Goal: Answer question/provide support: Share knowledge or assist other users

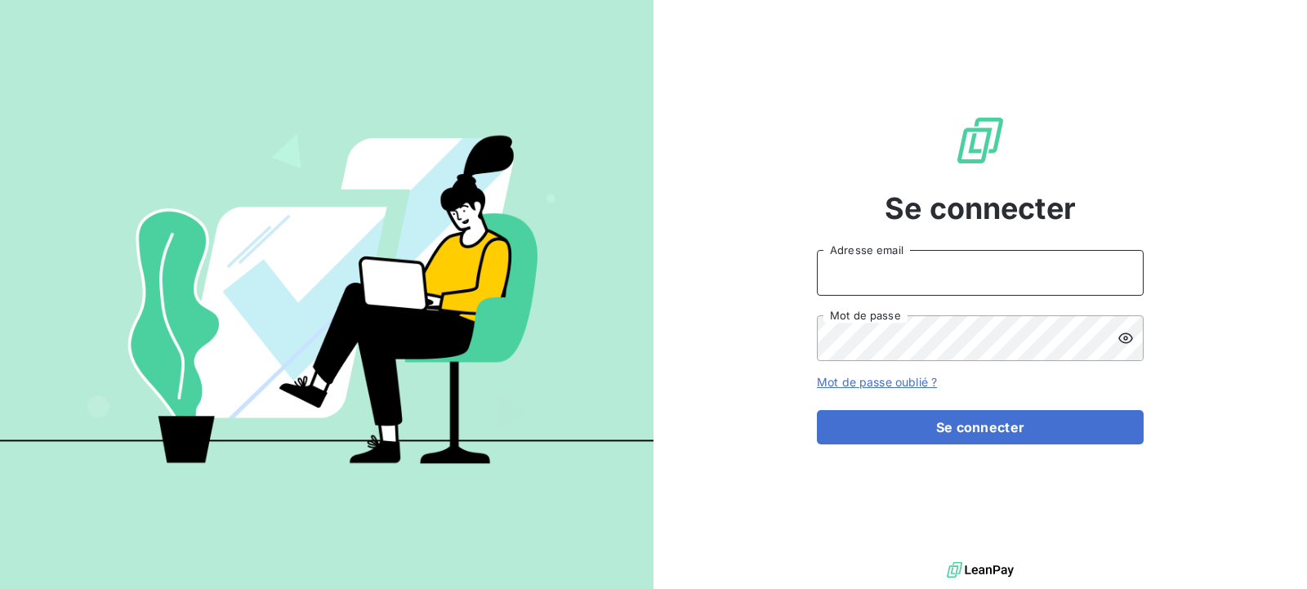
click at [891, 282] on input "Adresse email" at bounding box center [980, 273] width 327 height 46
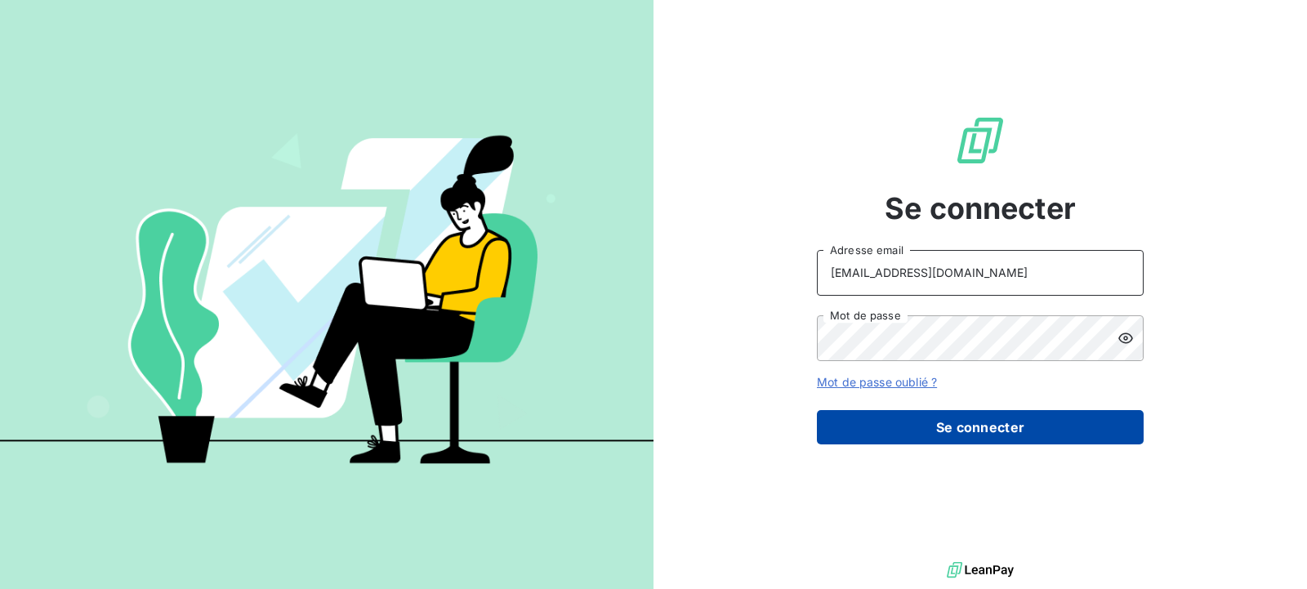
type input "[EMAIL_ADDRESS][DOMAIN_NAME]"
click at [957, 421] on button "Se connecter" at bounding box center [980, 427] width 327 height 34
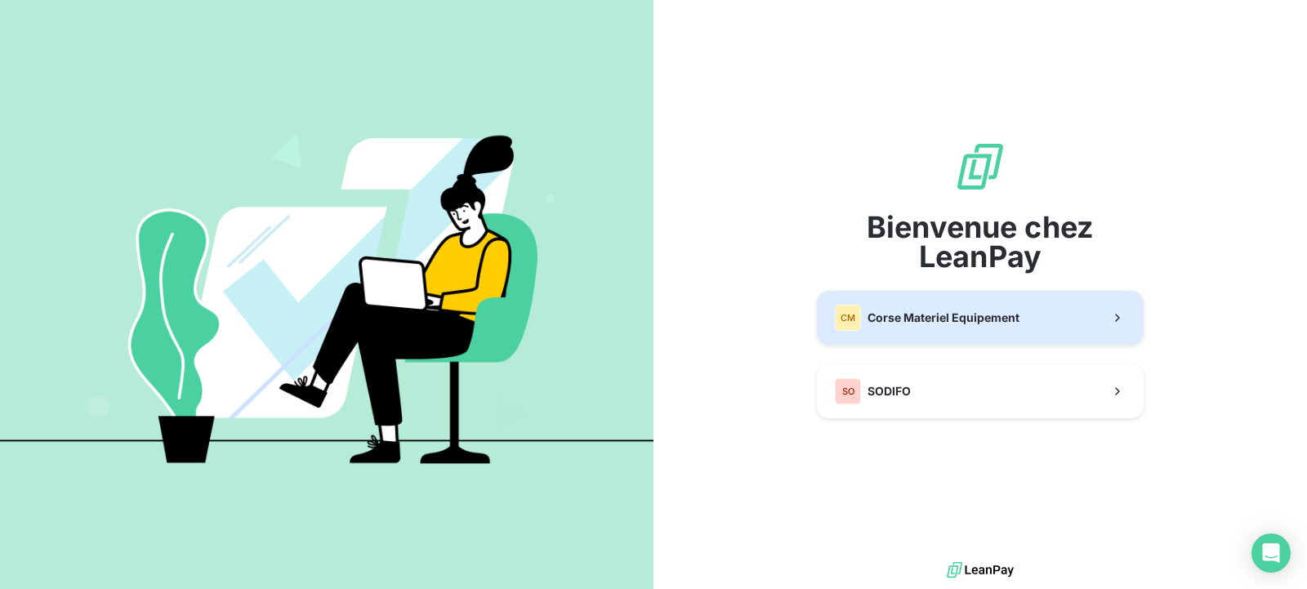
click at [961, 321] on div "Bienvenue chez LeanPay [PERSON_NAME] Materiel Equipement SO SODIFO" at bounding box center [980, 279] width 327 height 278
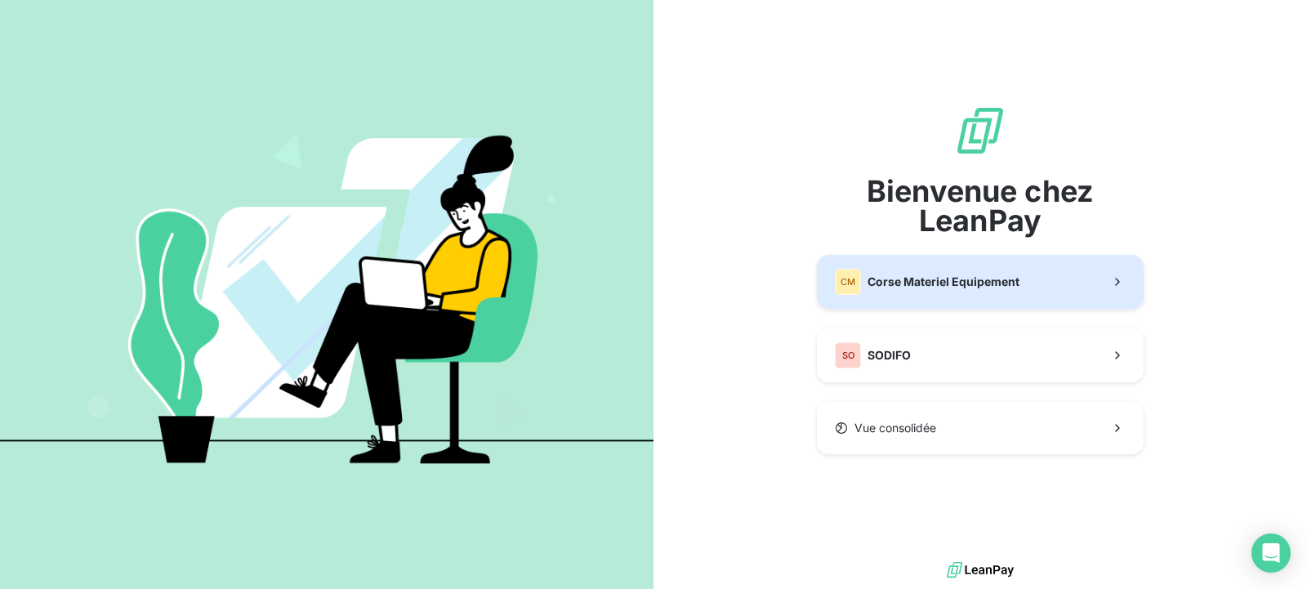
click at [971, 281] on span "Corse Materiel Equipement" at bounding box center [943, 282] width 152 height 16
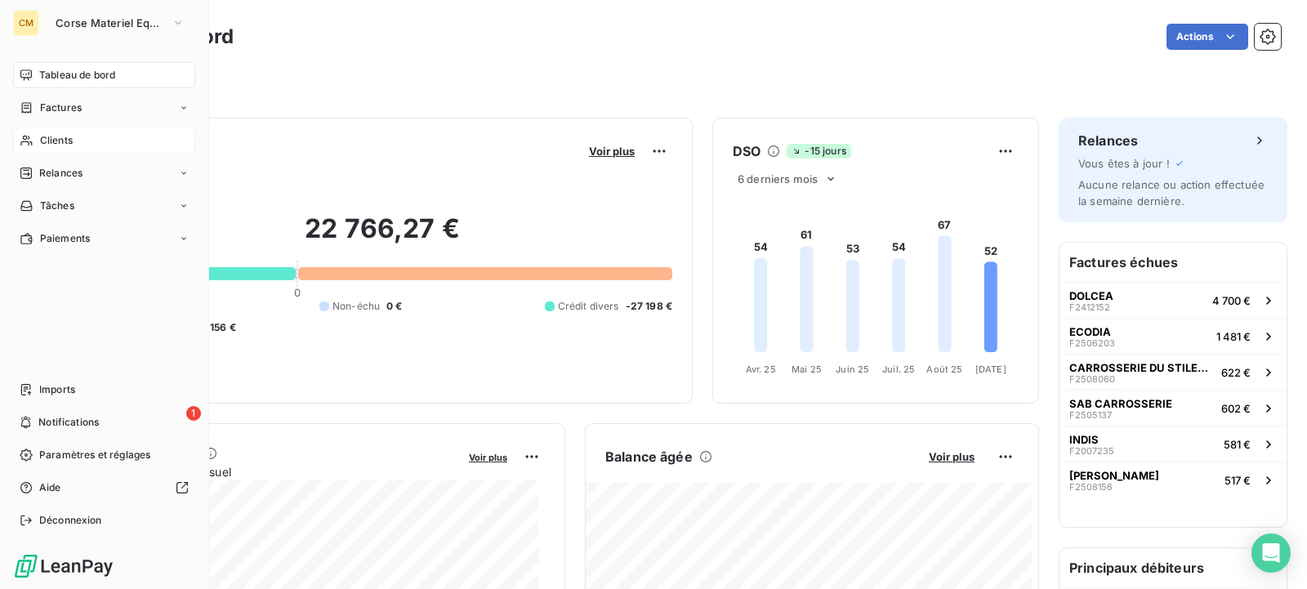
click at [69, 133] on span "Clients" at bounding box center [56, 140] width 33 height 15
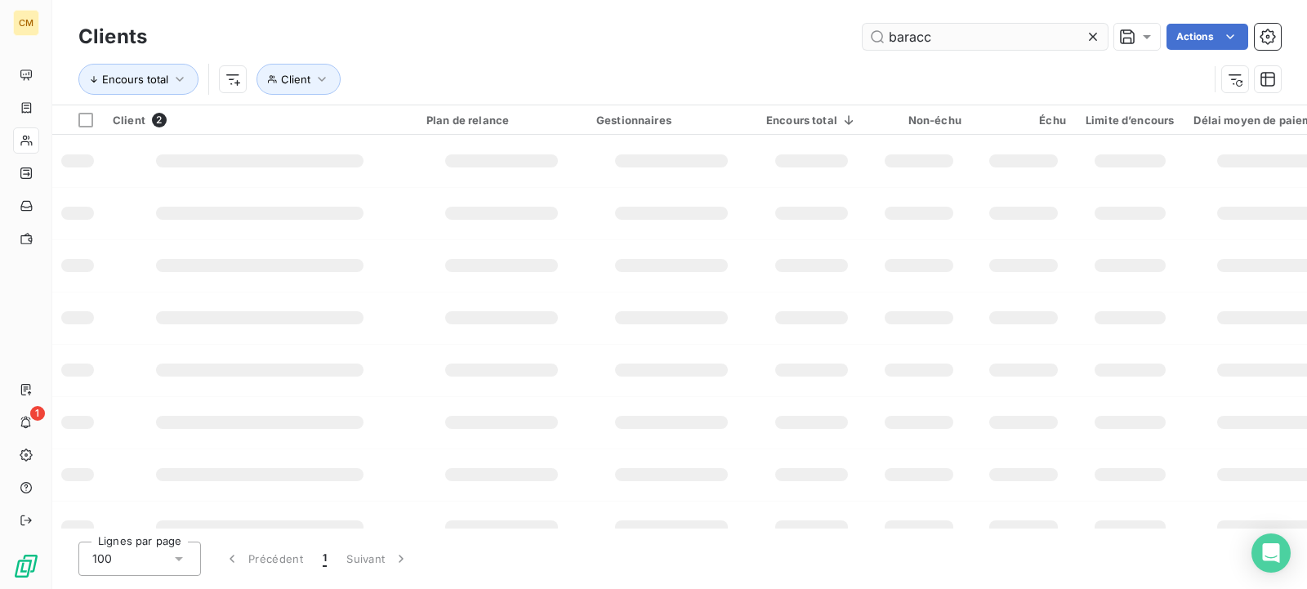
type input "baracc"
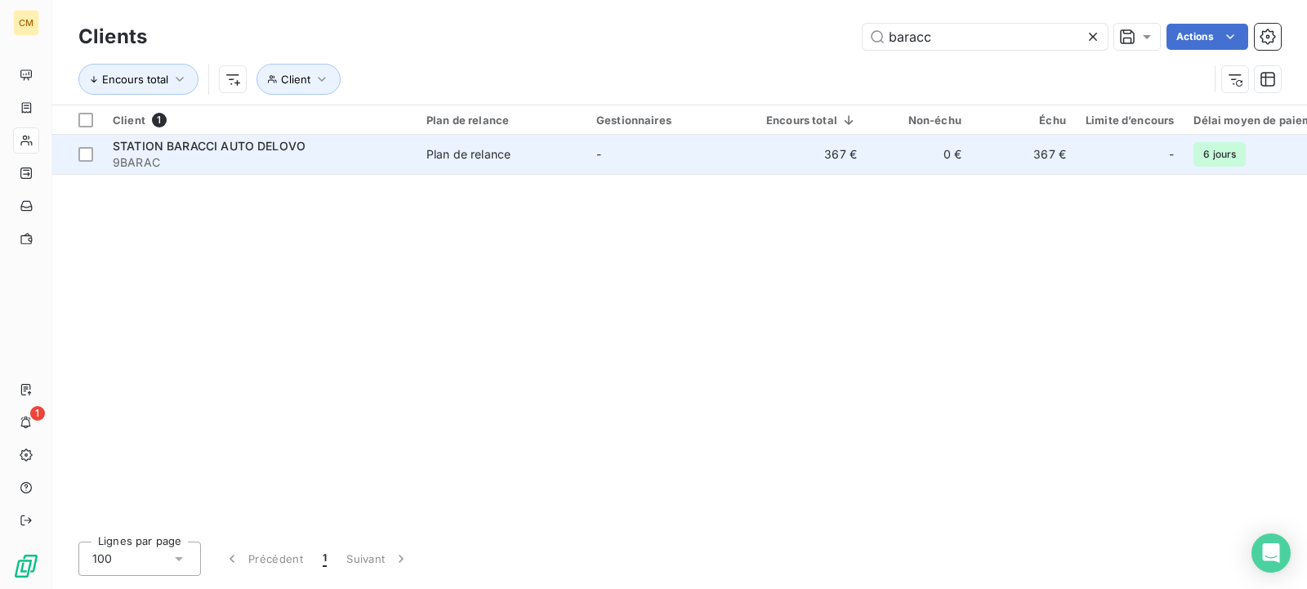
click at [477, 166] on td "Plan de relance" at bounding box center [502, 154] width 170 height 39
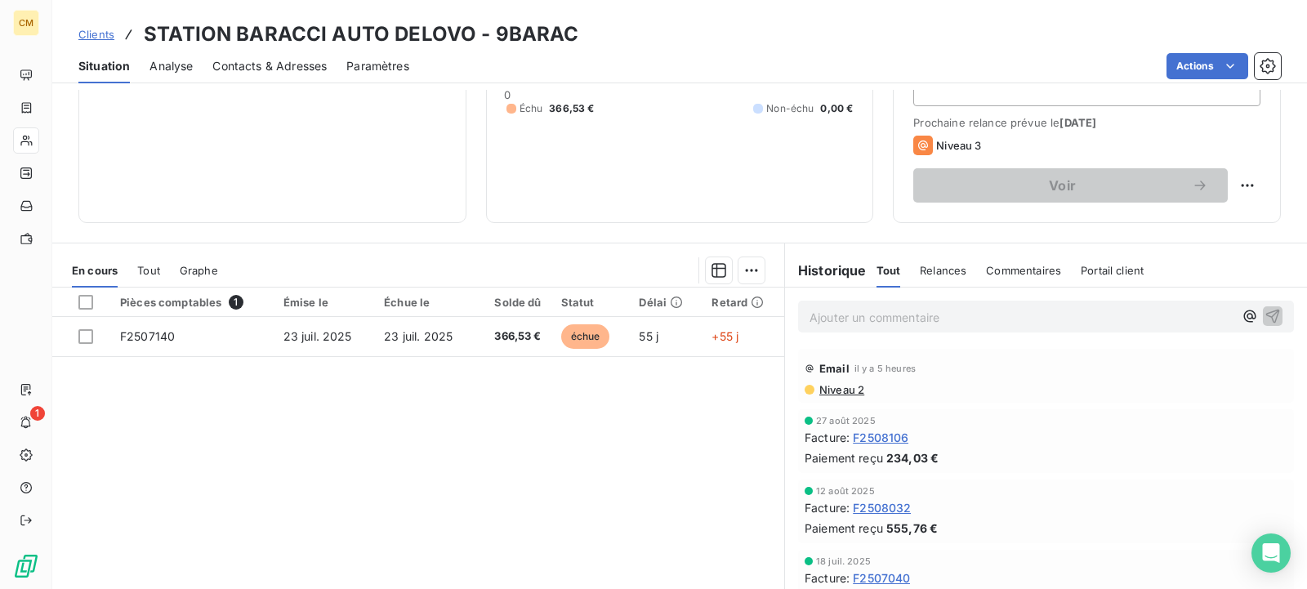
scroll to position [250, 0]
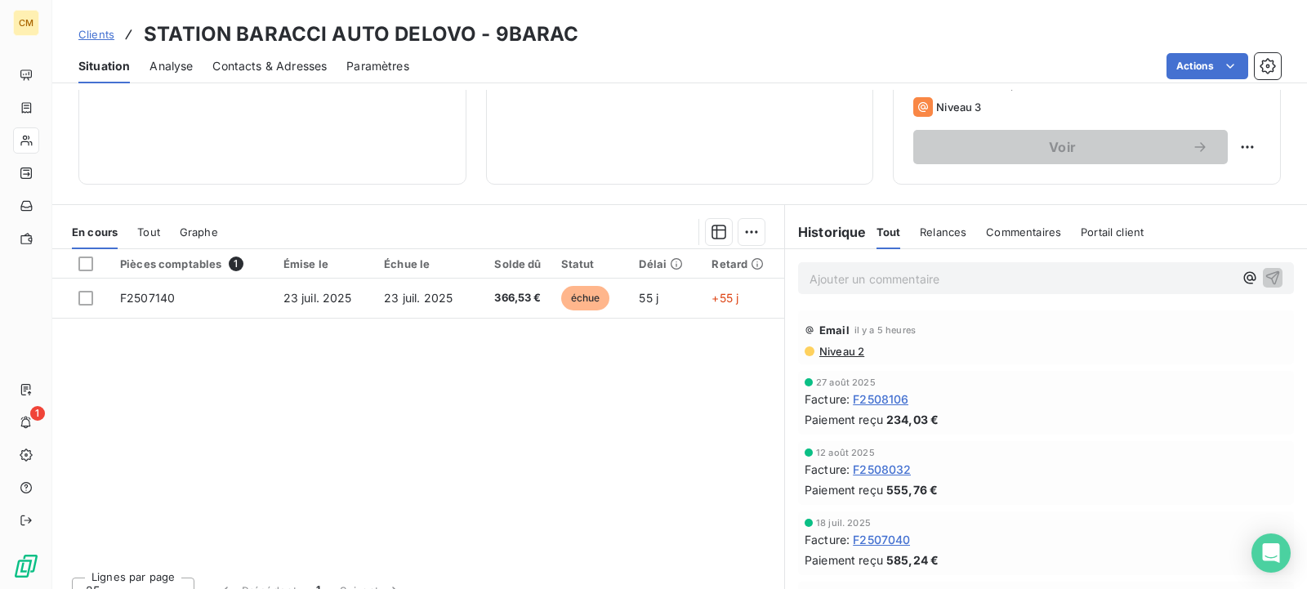
click at [866, 274] on p "Ajouter un commentaire ﻿" at bounding box center [1021, 279] width 424 height 20
click at [1264, 275] on icon "button" at bounding box center [1272, 277] width 16 height 16
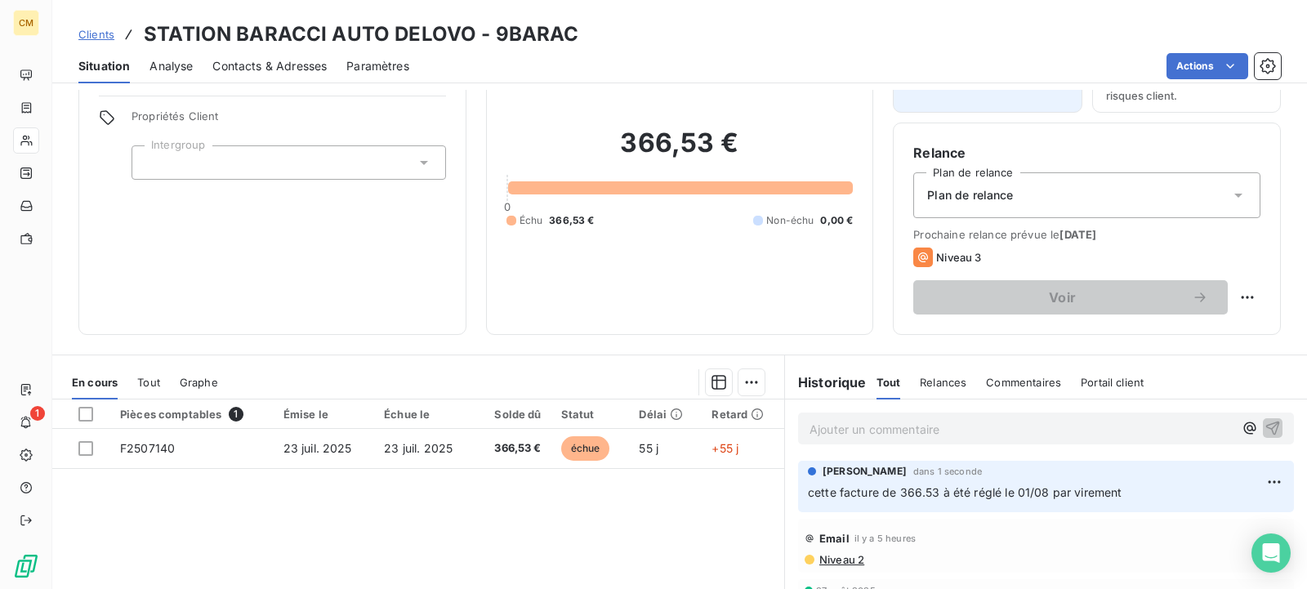
scroll to position [0, 0]
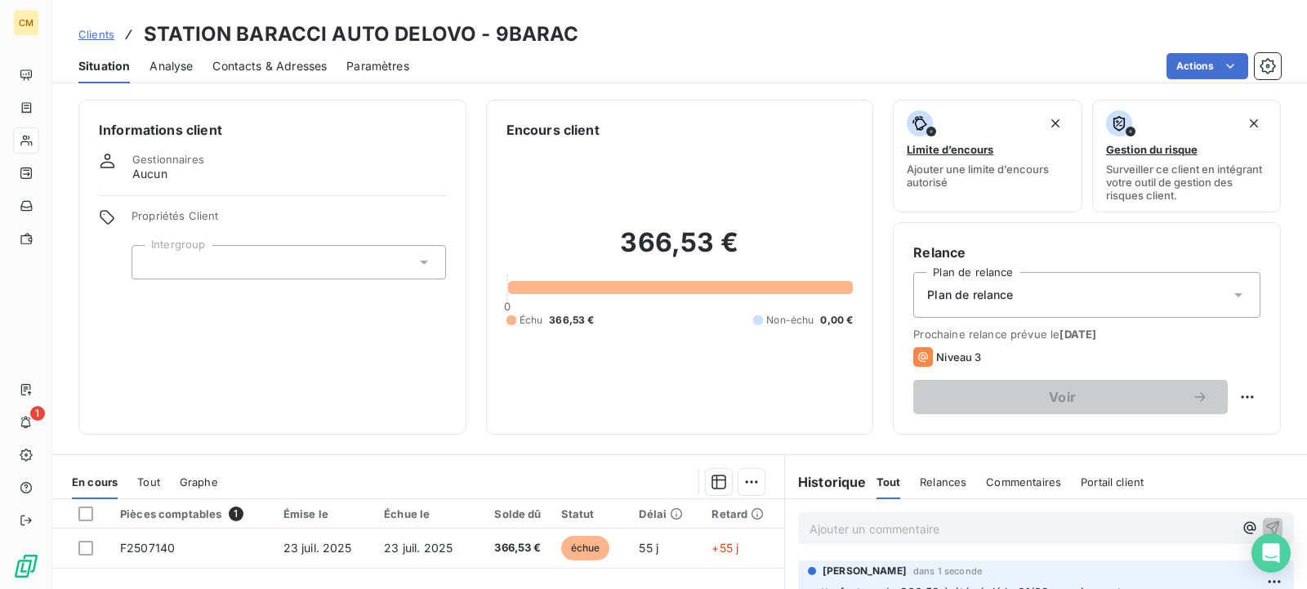
click at [1071, 295] on div "Plan de relance" at bounding box center [1086, 295] width 347 height 46
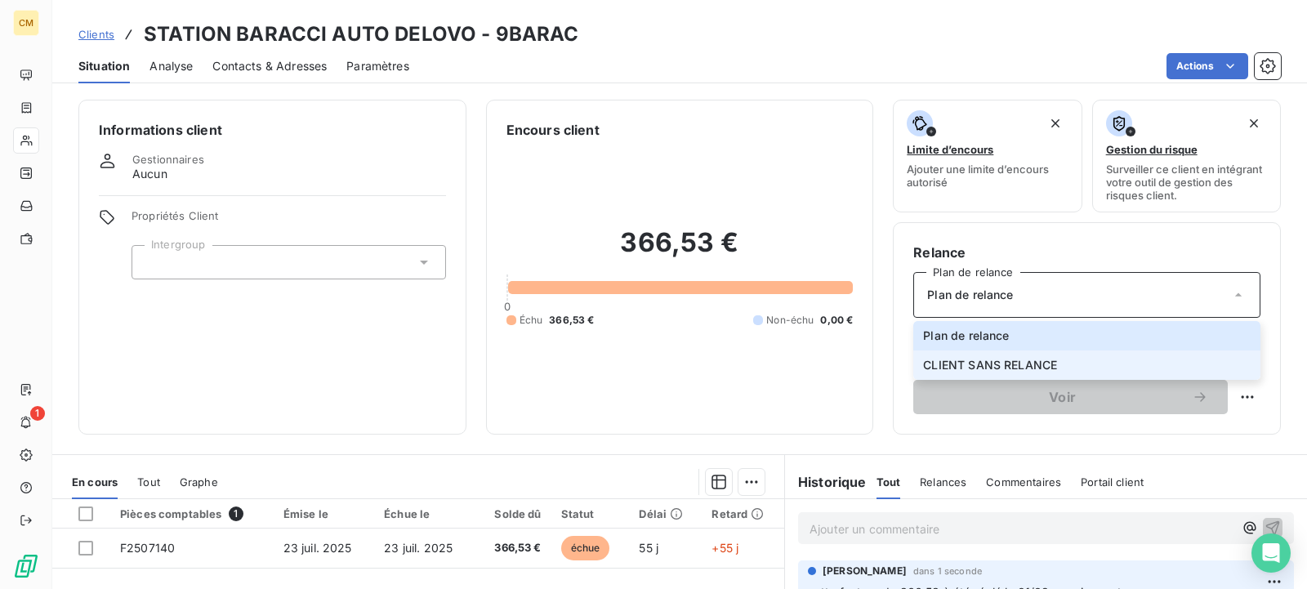
click at [1048, 359] on li "CLIENT SANS RELANCE" at bounding box center [1086, 364] width 347 height 29
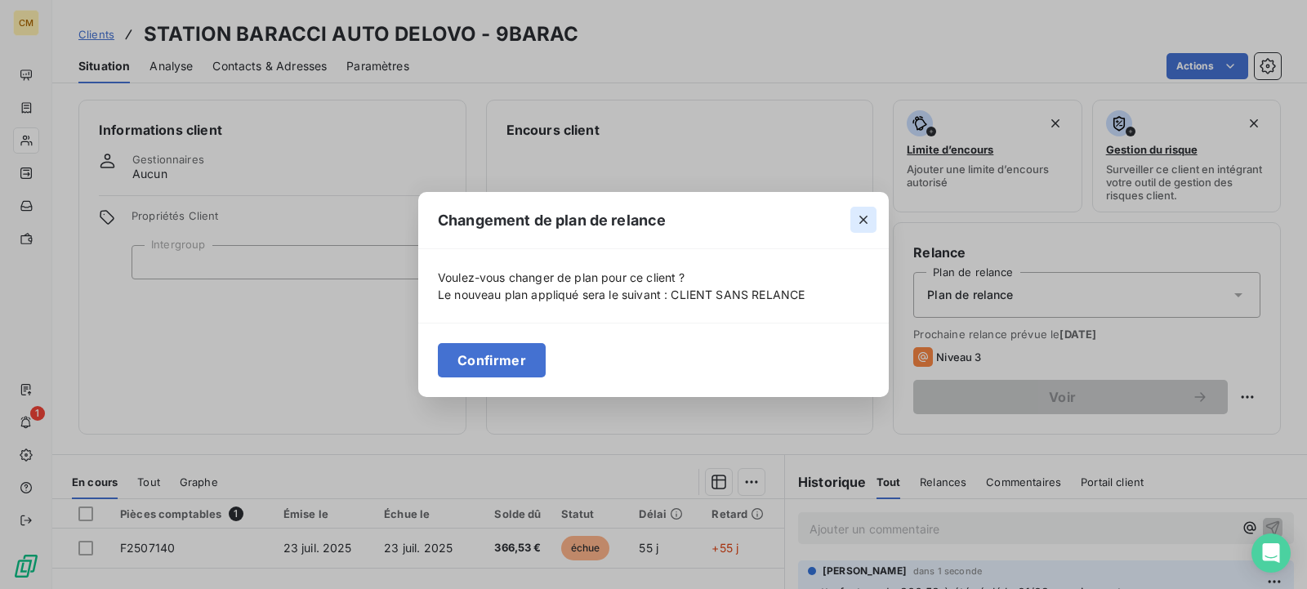
click at [858, 220] on icon "button" at bounding box center [863, 220] width 16 height 16
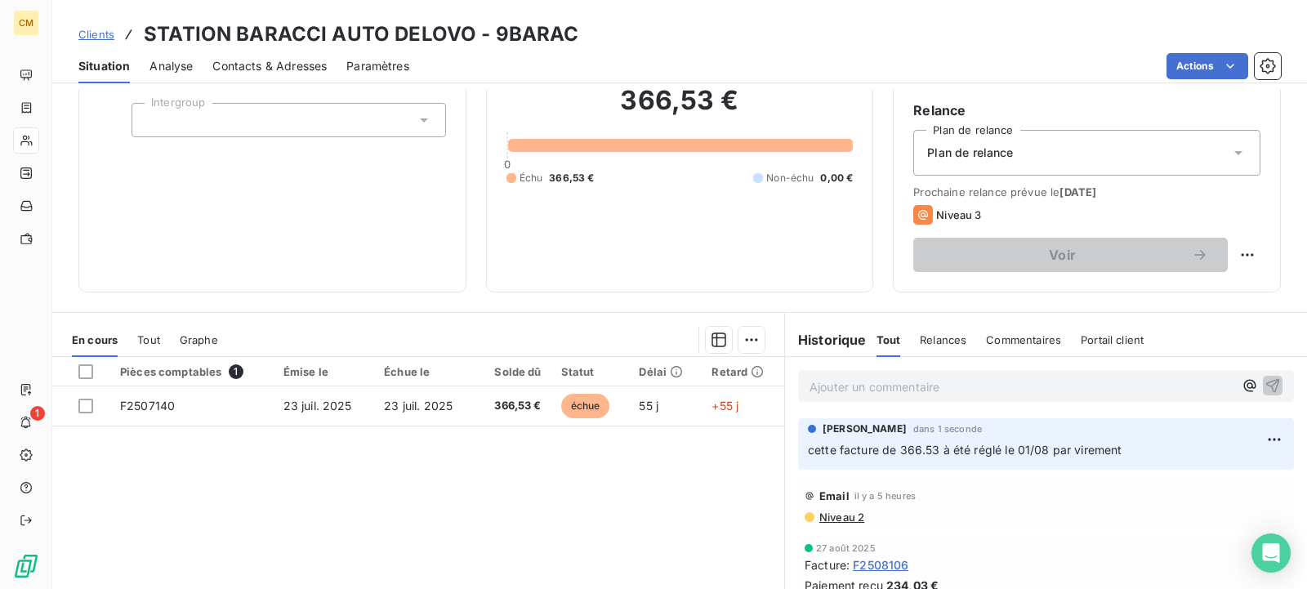
scroll to position [274, 0]
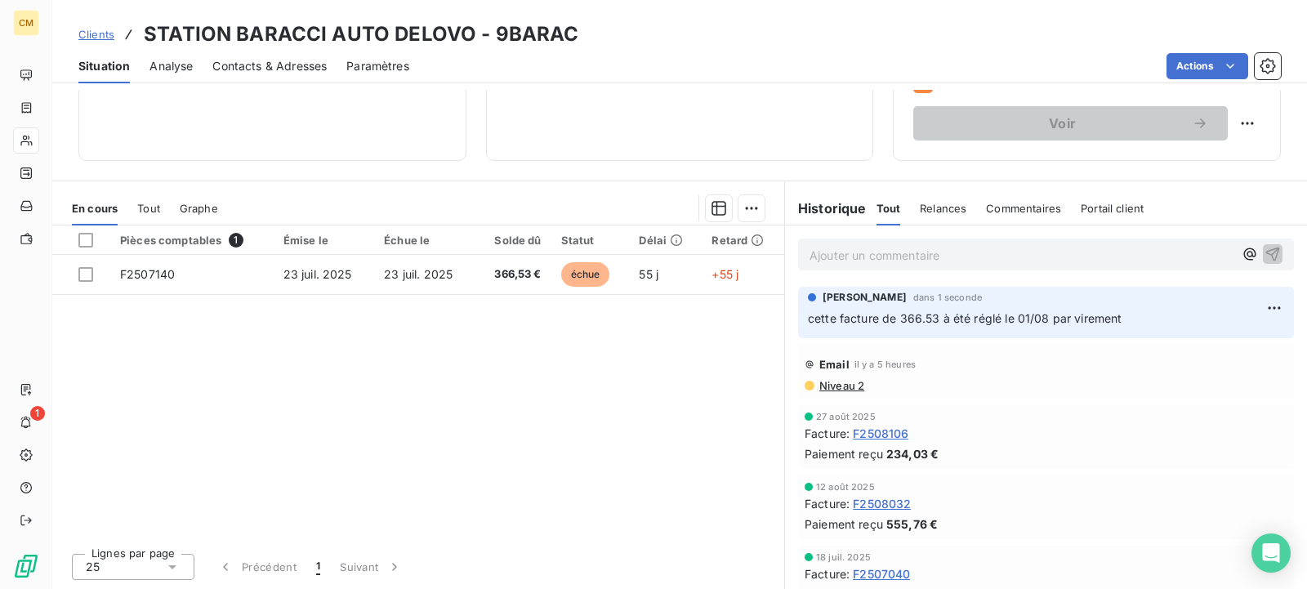
click at [574, 403] on div "Pièces comptables 1 Émise le Échue le Solde dû Statut Délai Retard F2507140 23 …" at bounding box center [418, 382] width 732 height 314
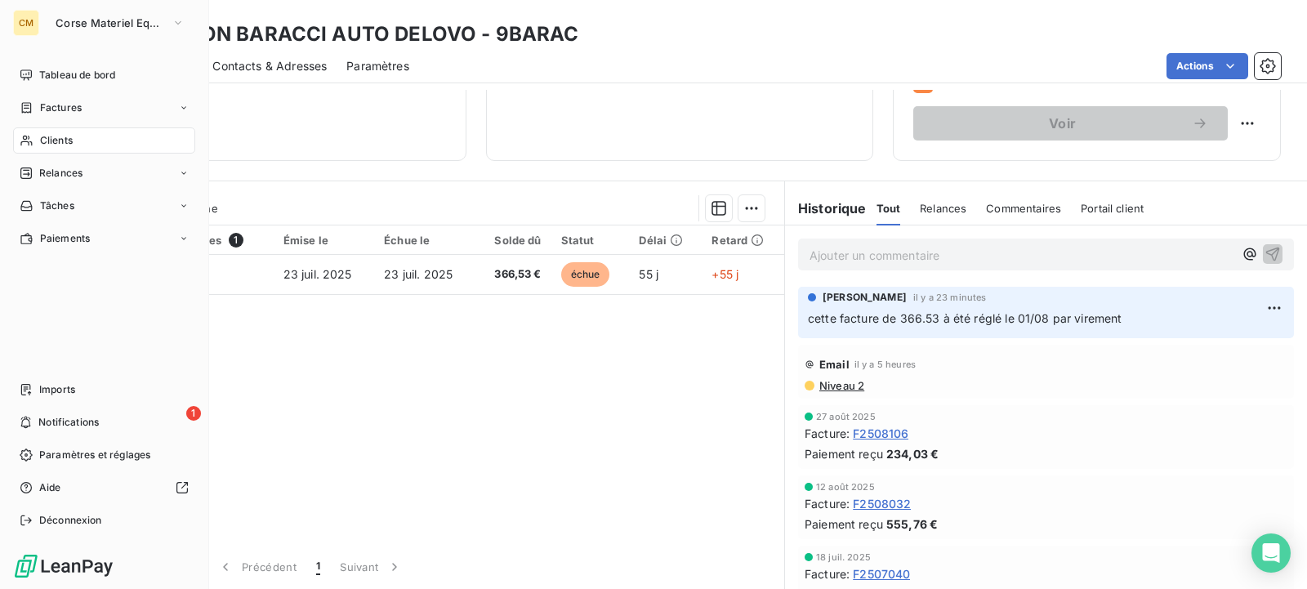
click at [53, 140] on span "Clients" at bounding box center [56, 140] width 33 height 15
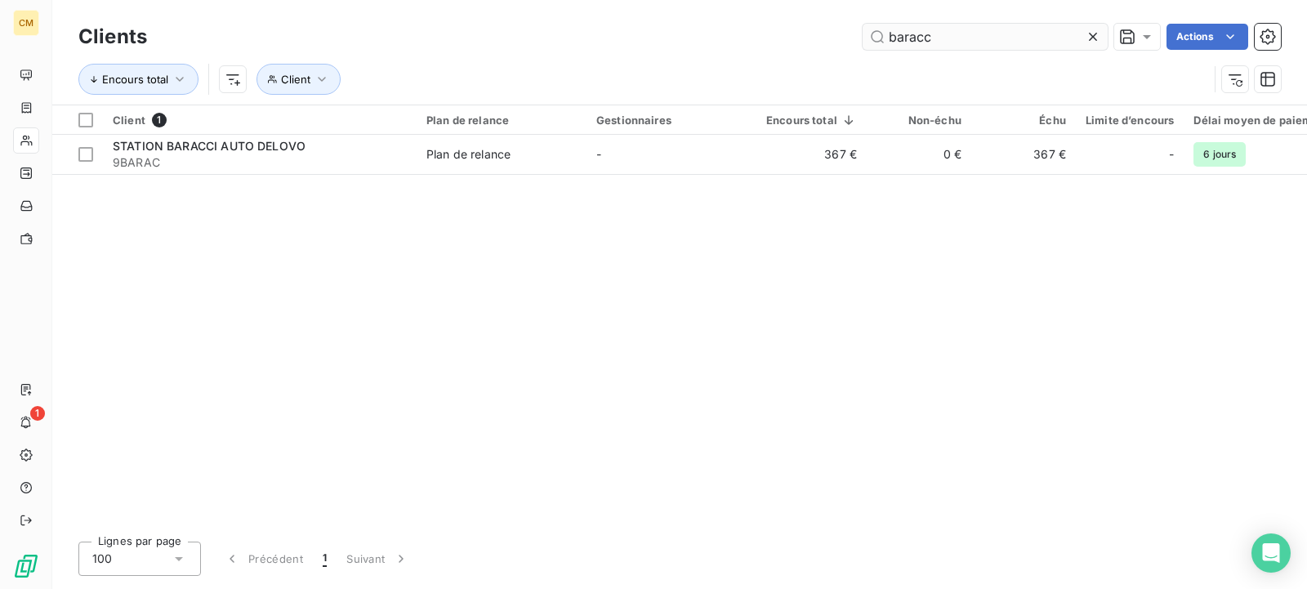
drag, startPoint x: 947, startPoint y: 39, endPoint x: 617, endPoint y: 25, distance: 329.4
click at [862, 25] on input "baracc" at bounding box center [984, 37] width 245 height 26
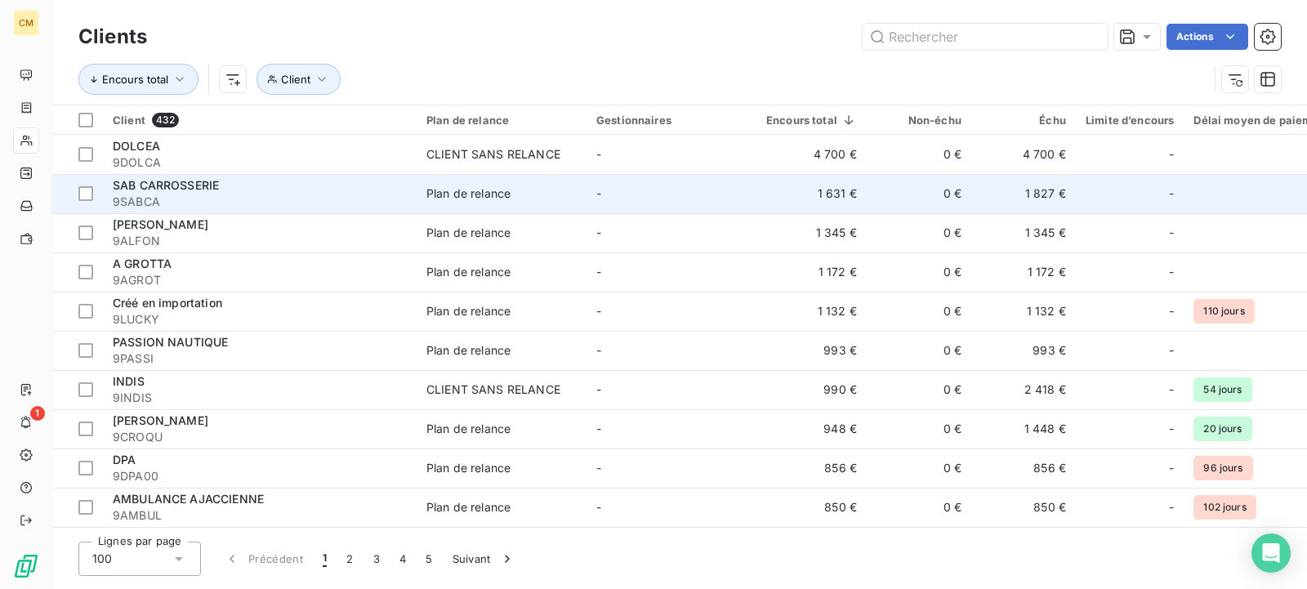
click at [649, 196] on td "-" at bounding box center [671, 193] width 170 height 39
